Goal: Book appointment/travel/reservation

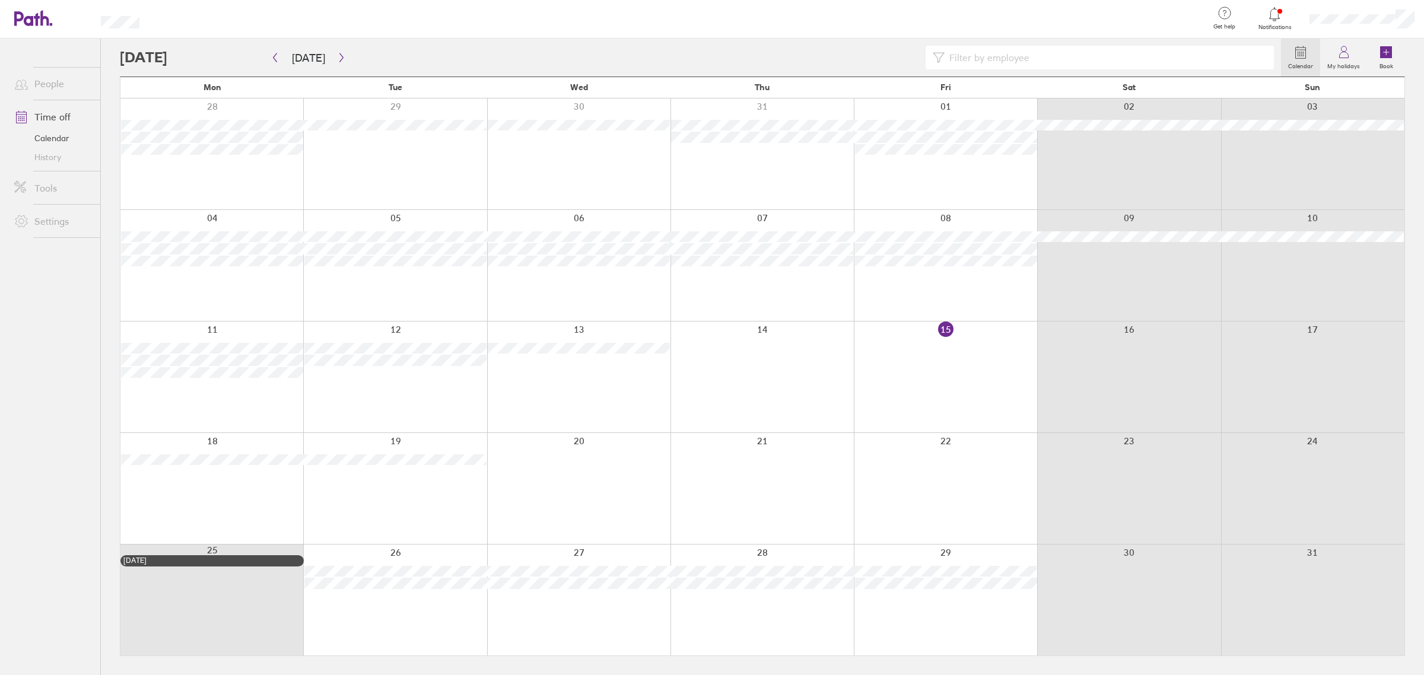
click at [939, 485] on div at bounding box center [945, 488] width 183 height 111
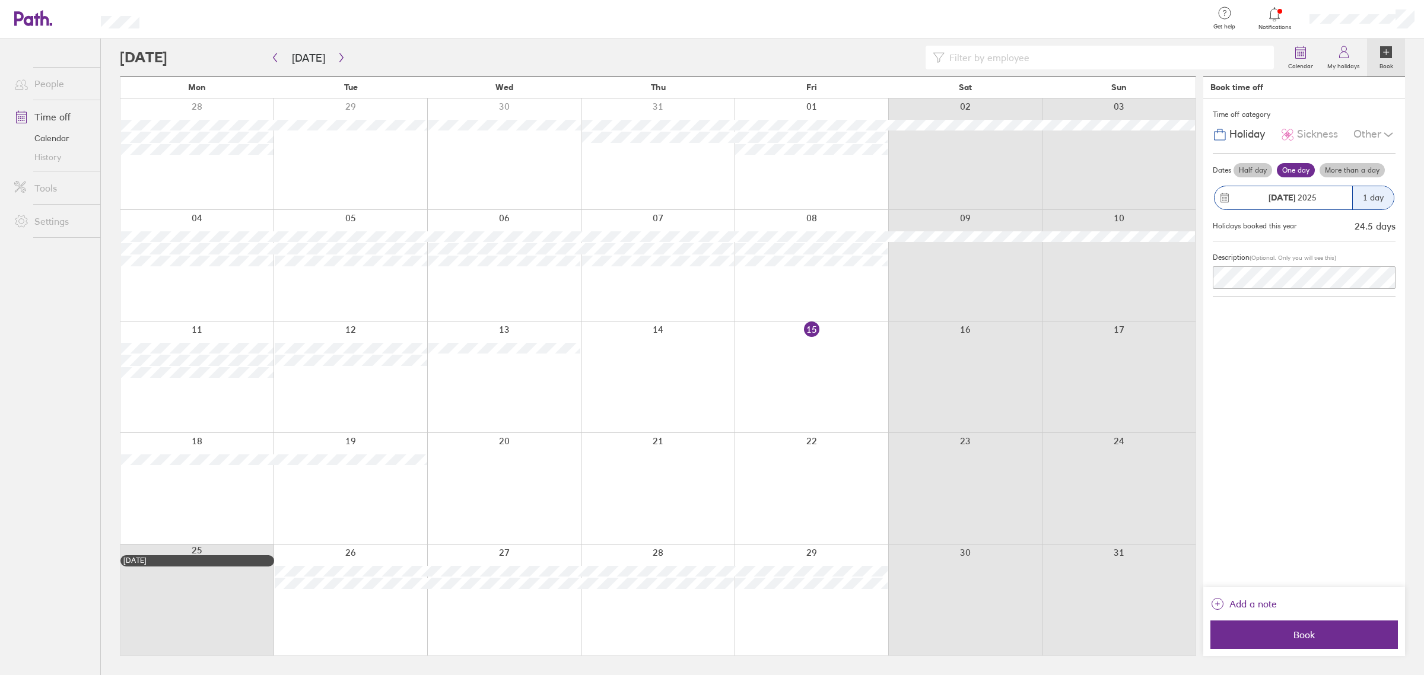
click at [1262, 173] on label "Half day" at bounding box center [1252, 170] width 39 height 14
click at [0, 0] on input "Half day" at bounding box center [0, 0] width 0 height 0
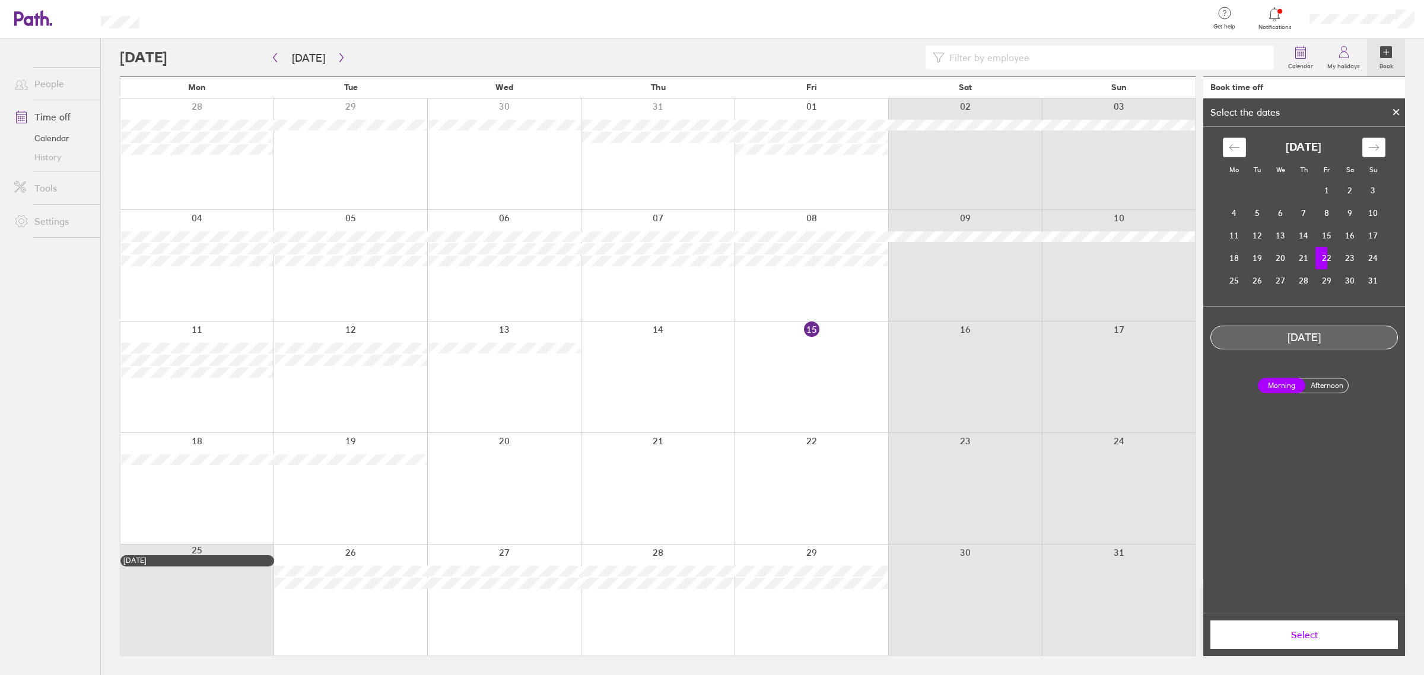
drag, startPoint x: 1365, startPoint y: 639, endPoint x: 1339, endPoint y: 390, distance: 250.6
click at [1347, 409] on div "Select the dates Mo Tu We Th Fr Sa Su July 2025 1 2 3 4 5 6 7 8 9 10 11 12 13 1…" at bounding box center [1304, 377] width 202 height 558
click at [1338, 386] on label "Afternoon" at bounding box center [1326, 386] width 47 height 14
click at [0, 0] on input "Afternoon" at bounding box center [0, 0] width 0 height 0
click at [1334, 638] on span "Select" at bounding box center [1304, 634] width 171 height 11
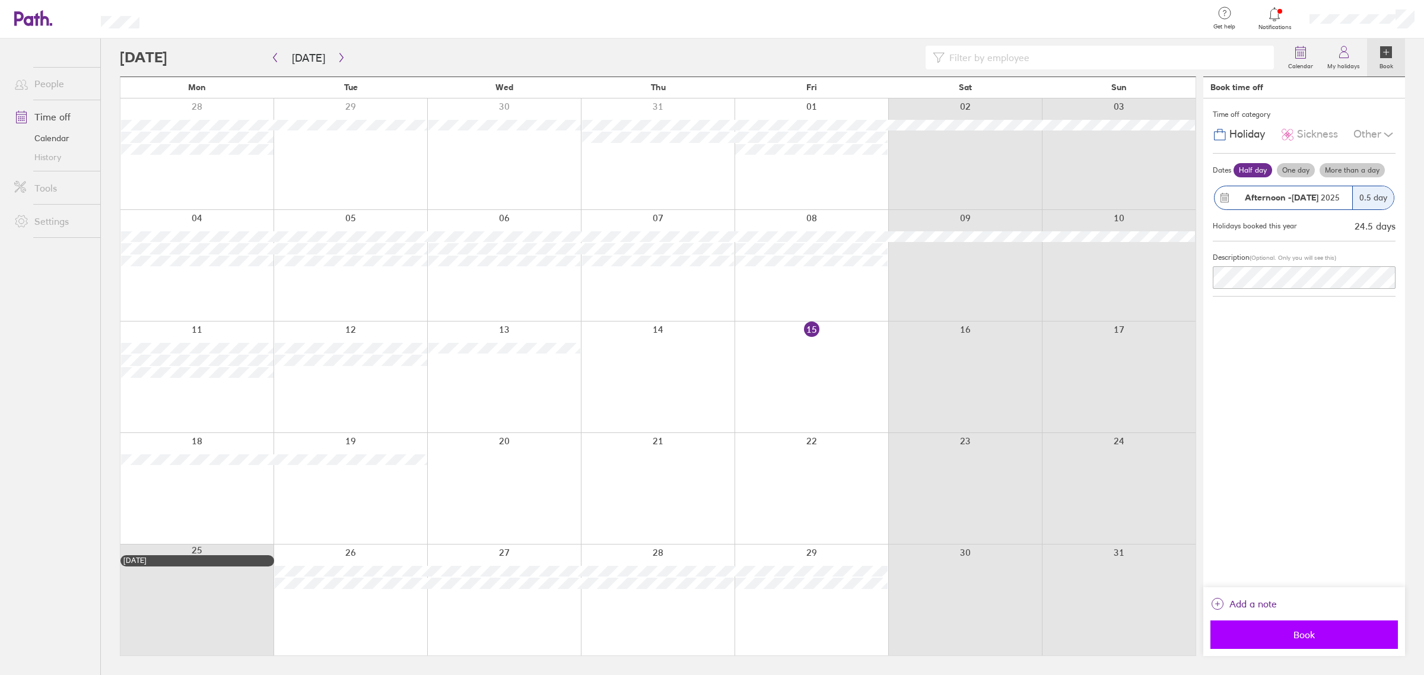
click at [1320, 627] on button "Book" at bounding box center [1303, 635] width 187 height 28
